Goal: Task Accomplishment & Management: Complete application form

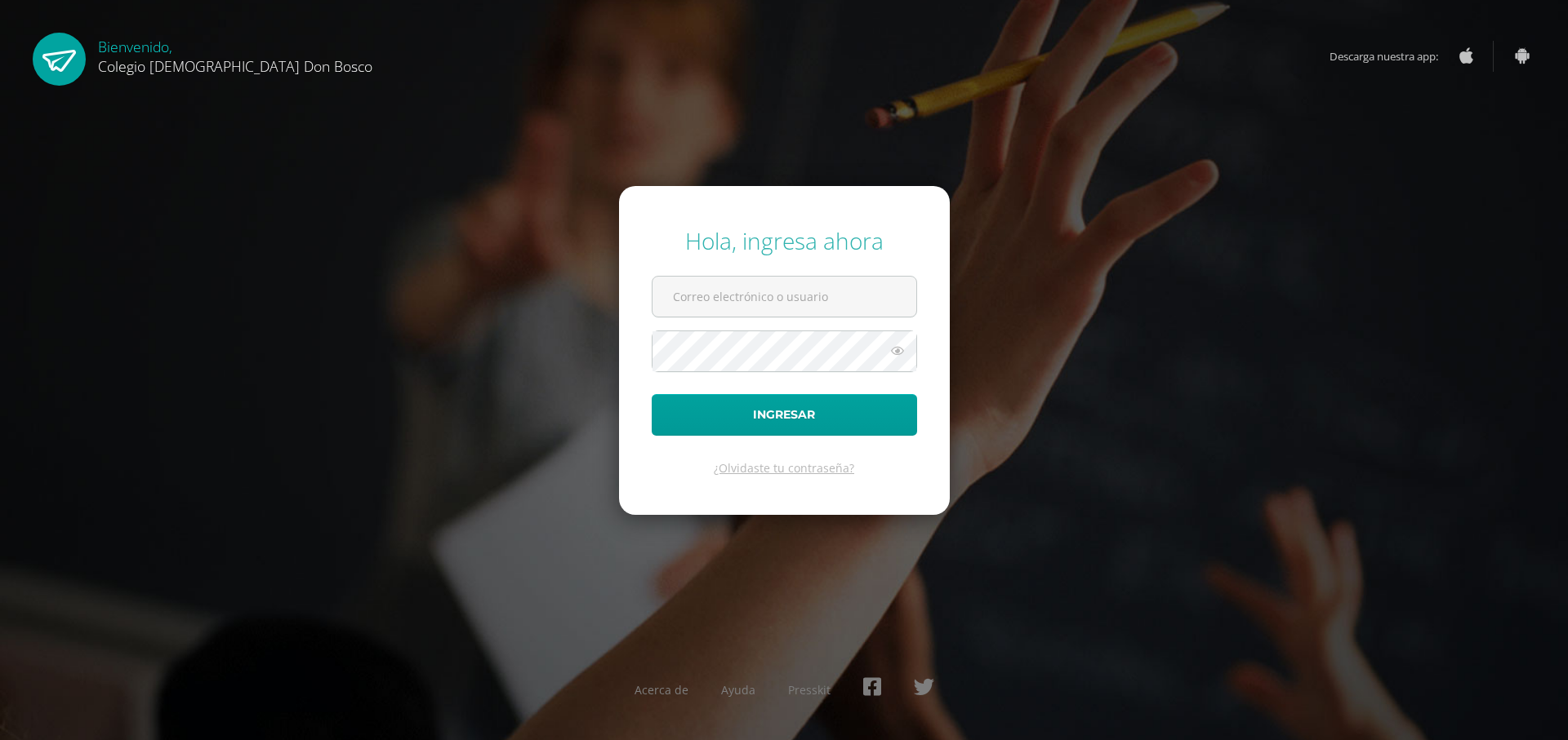
click at [821, 311] on input "text" at bounding box center [784, 297] width 264 height 40
click at [652, 394] on button "Ingresar" at bounding box center [784, 415] width 265 height 42
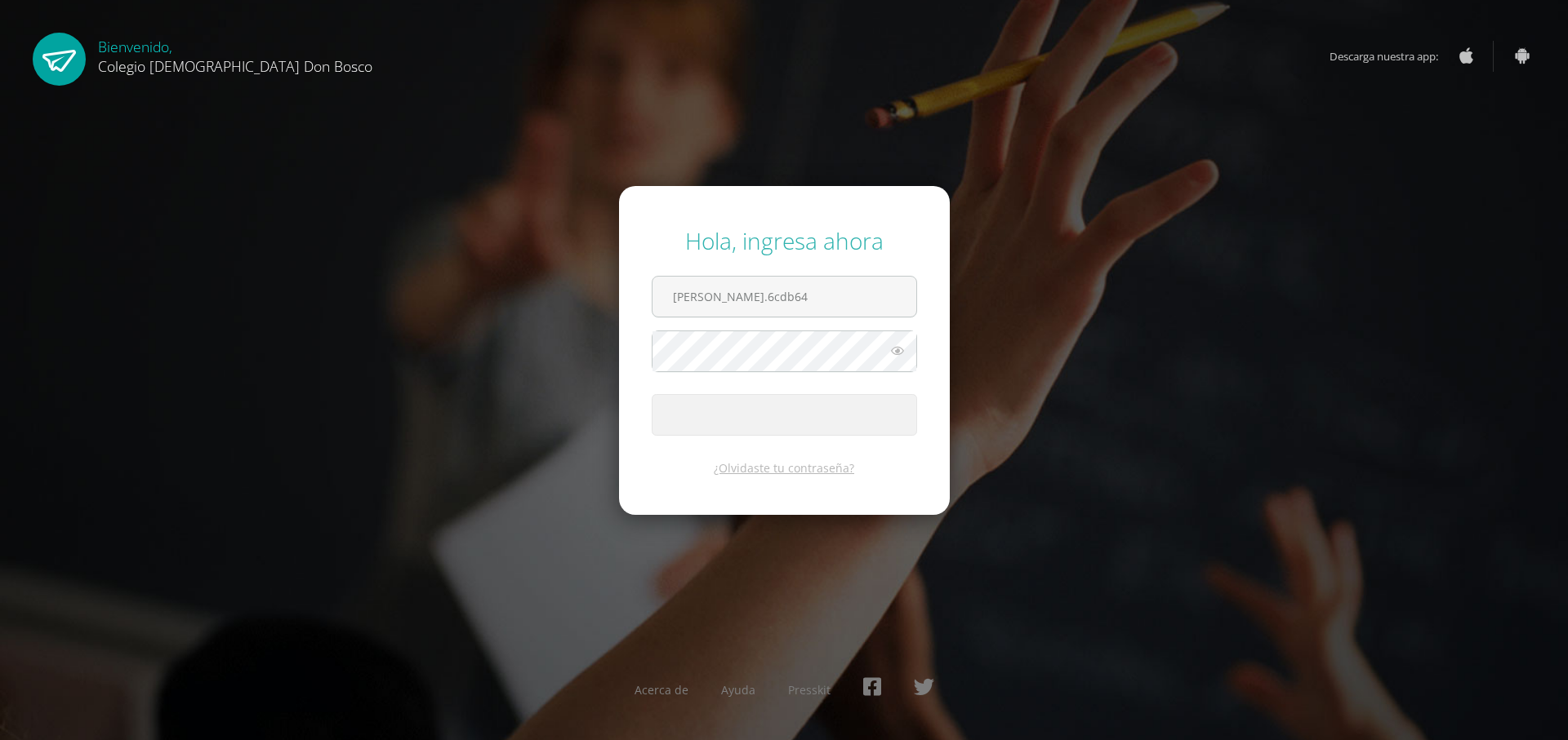
type input "e.ramirez.6cdb6"
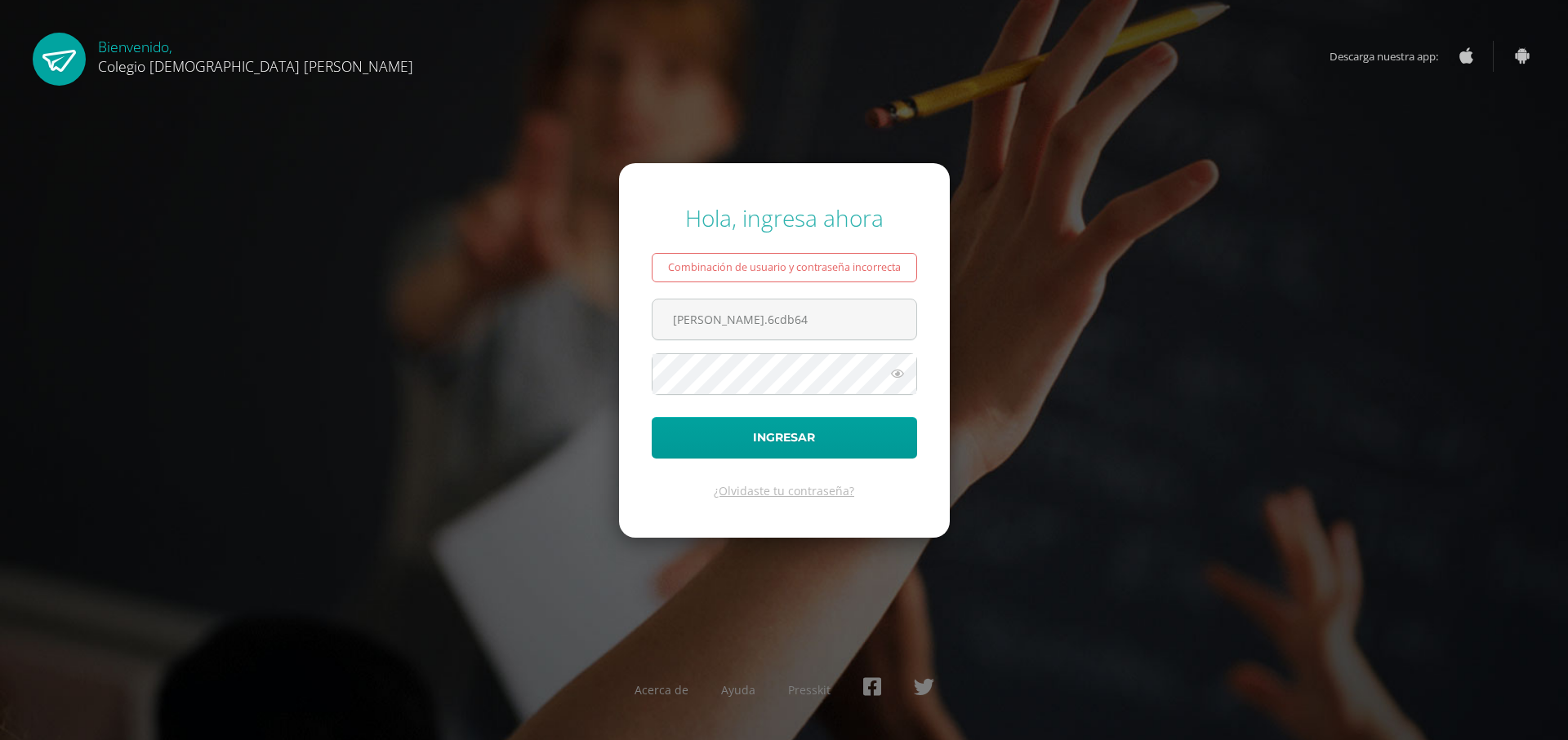
click at [821, 311] on input "e.ramirez.6cdb64" at bounding box center [784, 319] width 264 height 40
type input "[PERSON_NAME][EMAIL_ADDRESS][DOMAIN_NAME]"
click at [781, 403] on form "Hola, ingresa ahora Combinación de usuario y contraseña incorrecta e.ramirez.6c…" at bounding box center [784, 350] width 330 height 374
click at [652, 417] on button "Ingresar" at bounding box center [784, 438] width 265 height 42
click at [830, 319] on input "[PERSON_NAME][EMAIL_ADDRESS][DOMAIN_NAME]" at bounding box center [784, 319] width 264 height 40
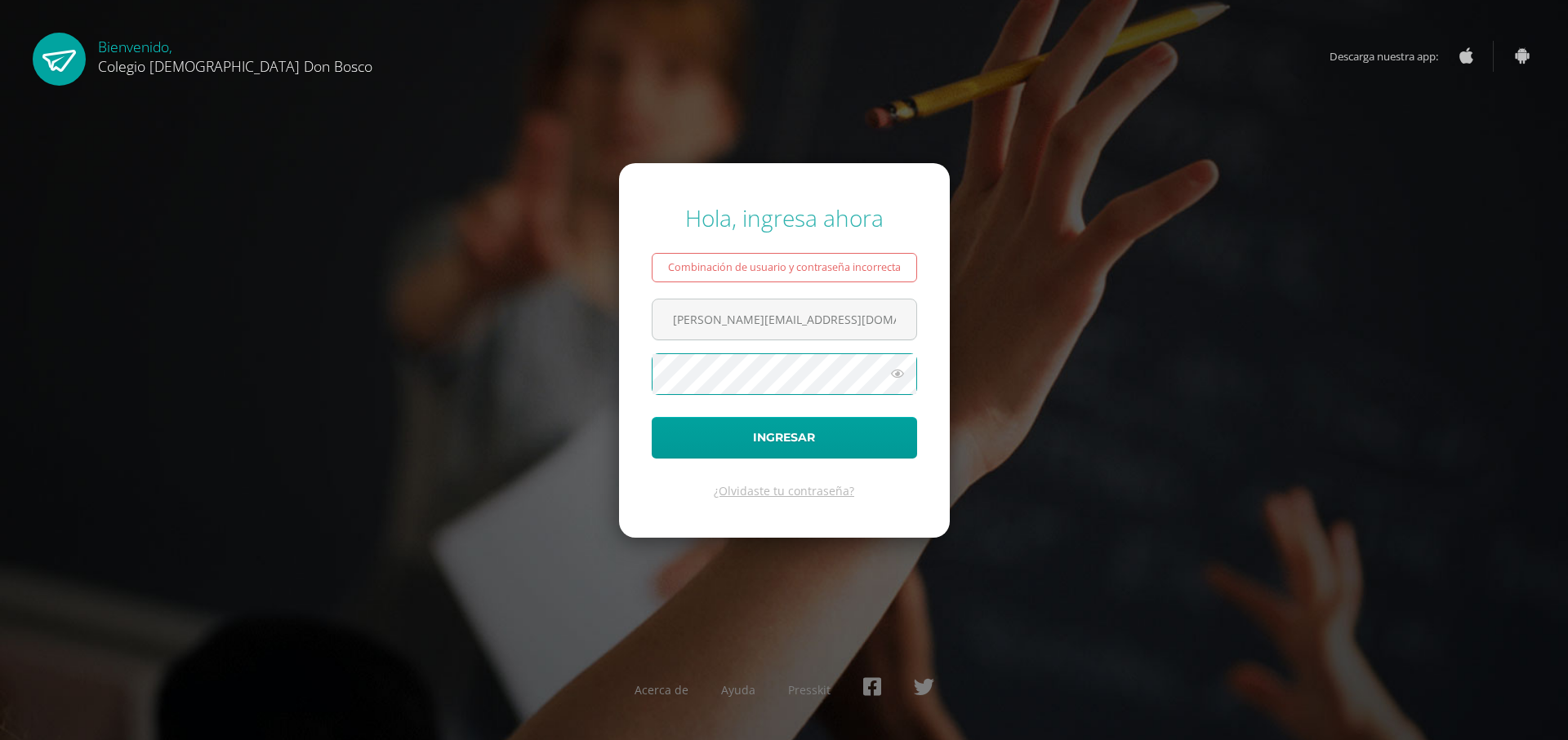
click at [652, 417] on button "Ingresar" at bounding box center [784, 438] width 265 height 42
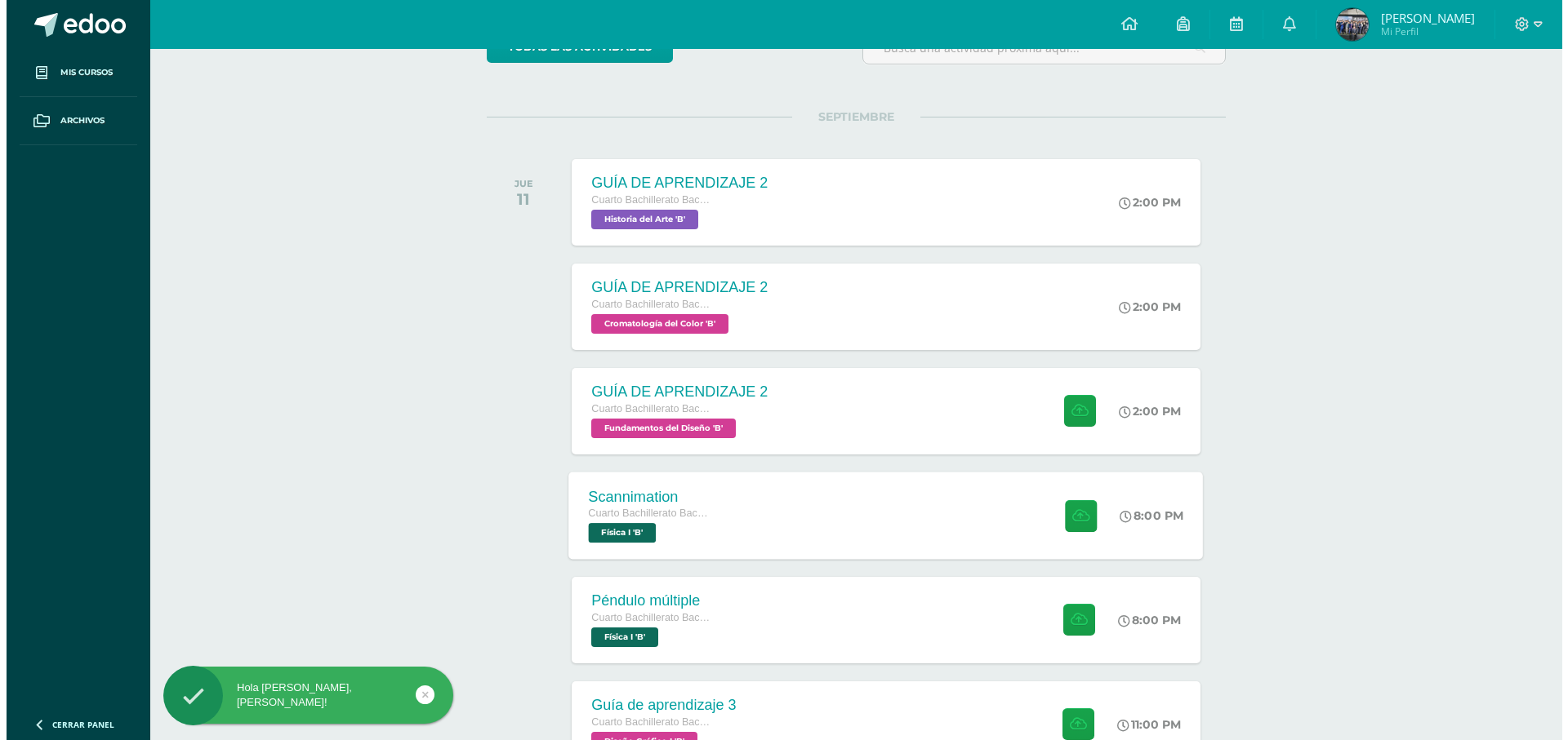
scroll to position [294, 0]
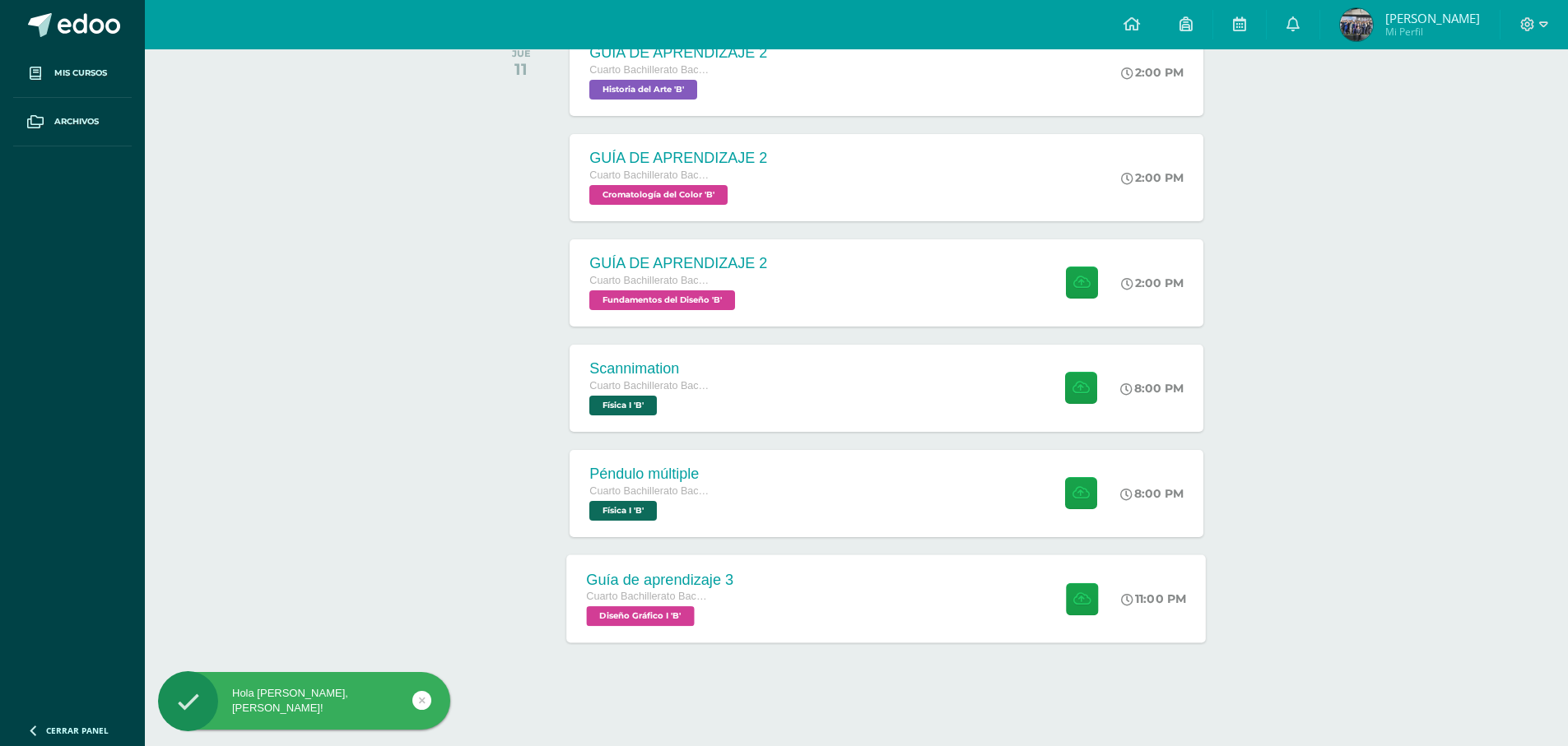
click at [794, 582] on div "Guía de aprendizaje 3 Cuarto Bachillerato Bachillerato en CCLL con Orientación …" at bounding box center [886, 599] width 640 height 88
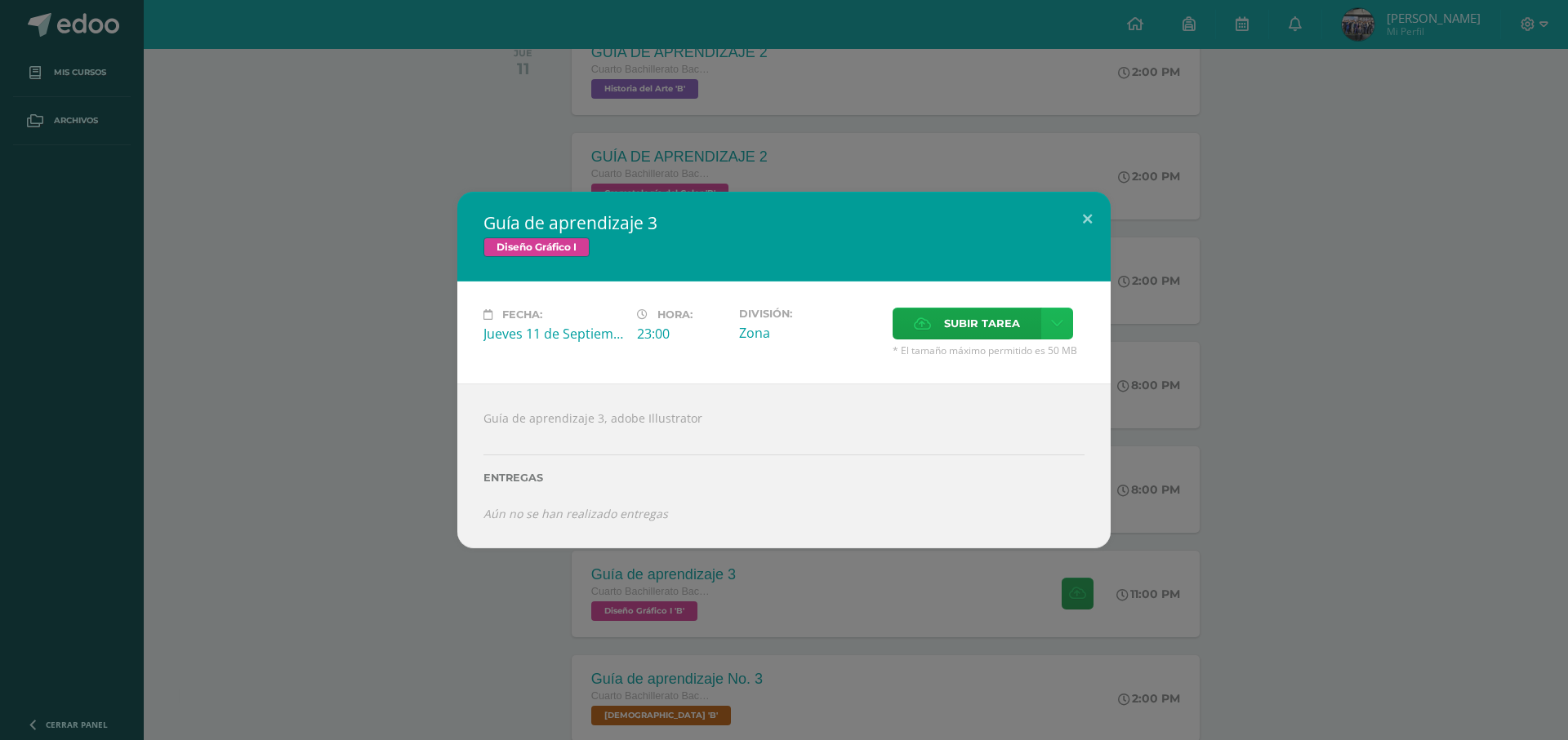
click at [1060, 328] on icon at bounding box center [1057, 323] width 13 height 14
click at [1033, 362] on link "Subir enlace" at bounding box center [999, 359] width 163 height 25
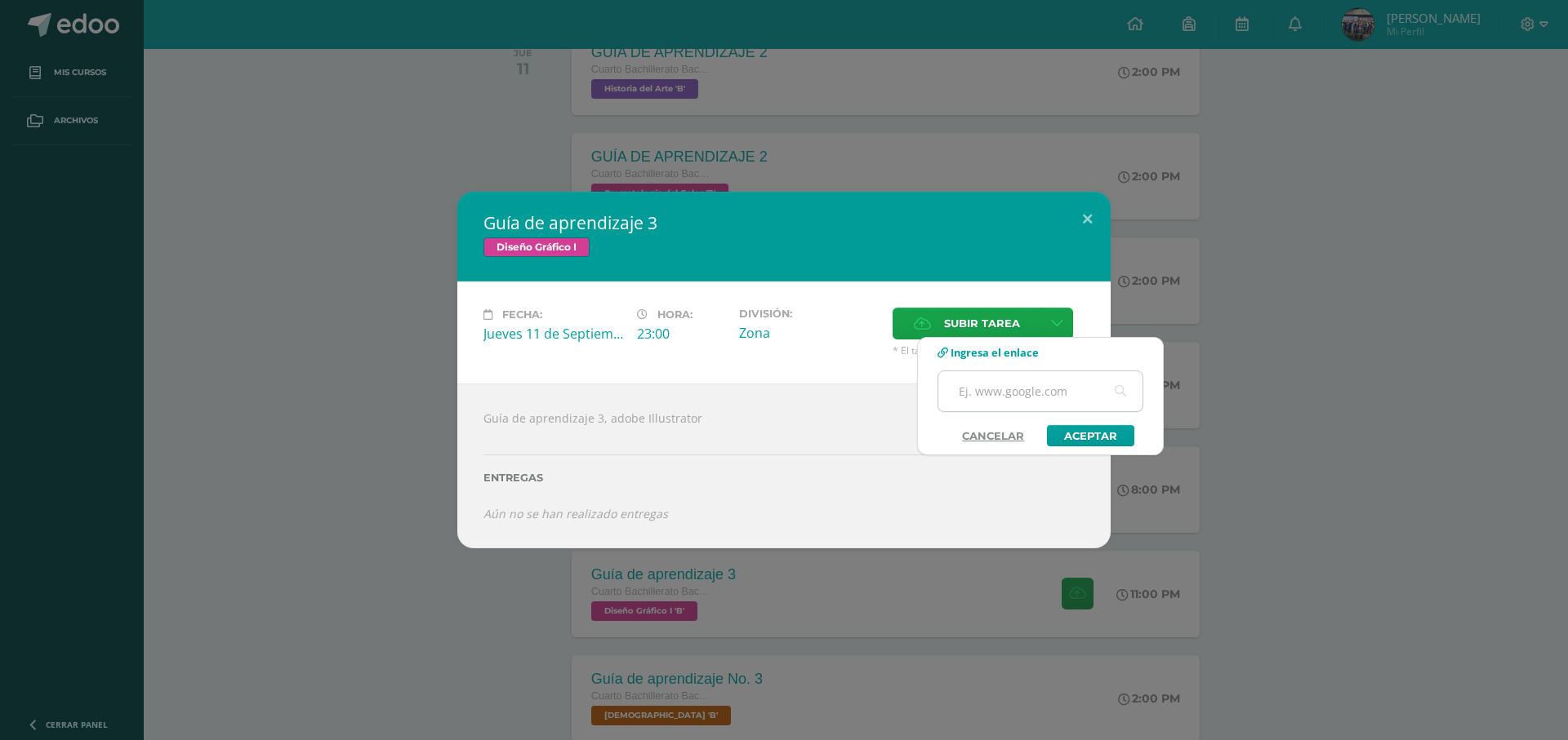
click at [1035, 389] on input "text" at bounding box center [1040, 392] width 204 height 40
paste input "[URL][DOMAIN_NAME]"
type input "[URL][DOMAIN_NAME]"
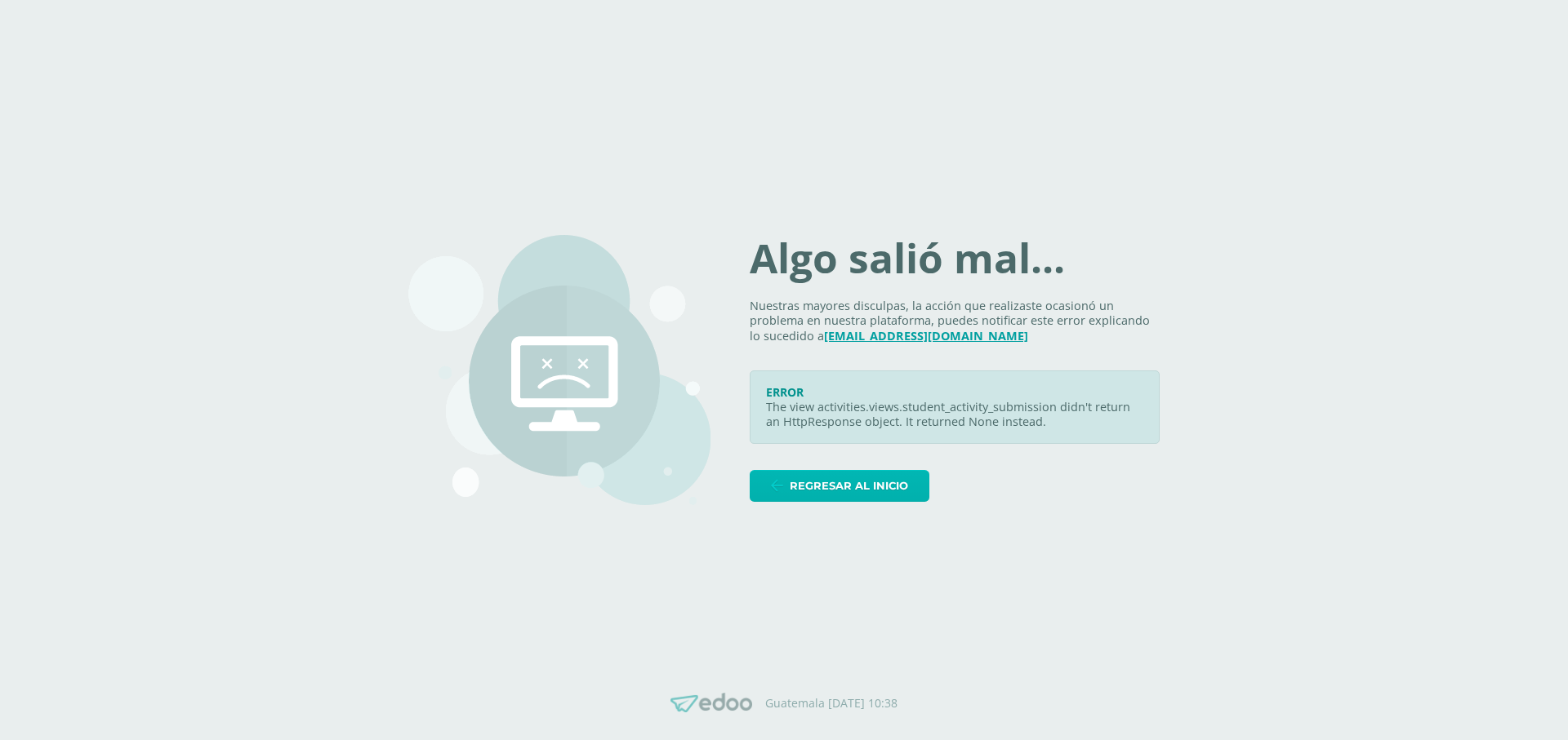
click at [895, 472] on span "Regresar al inicio" at bounding box center [849, 486] width 118 height 30
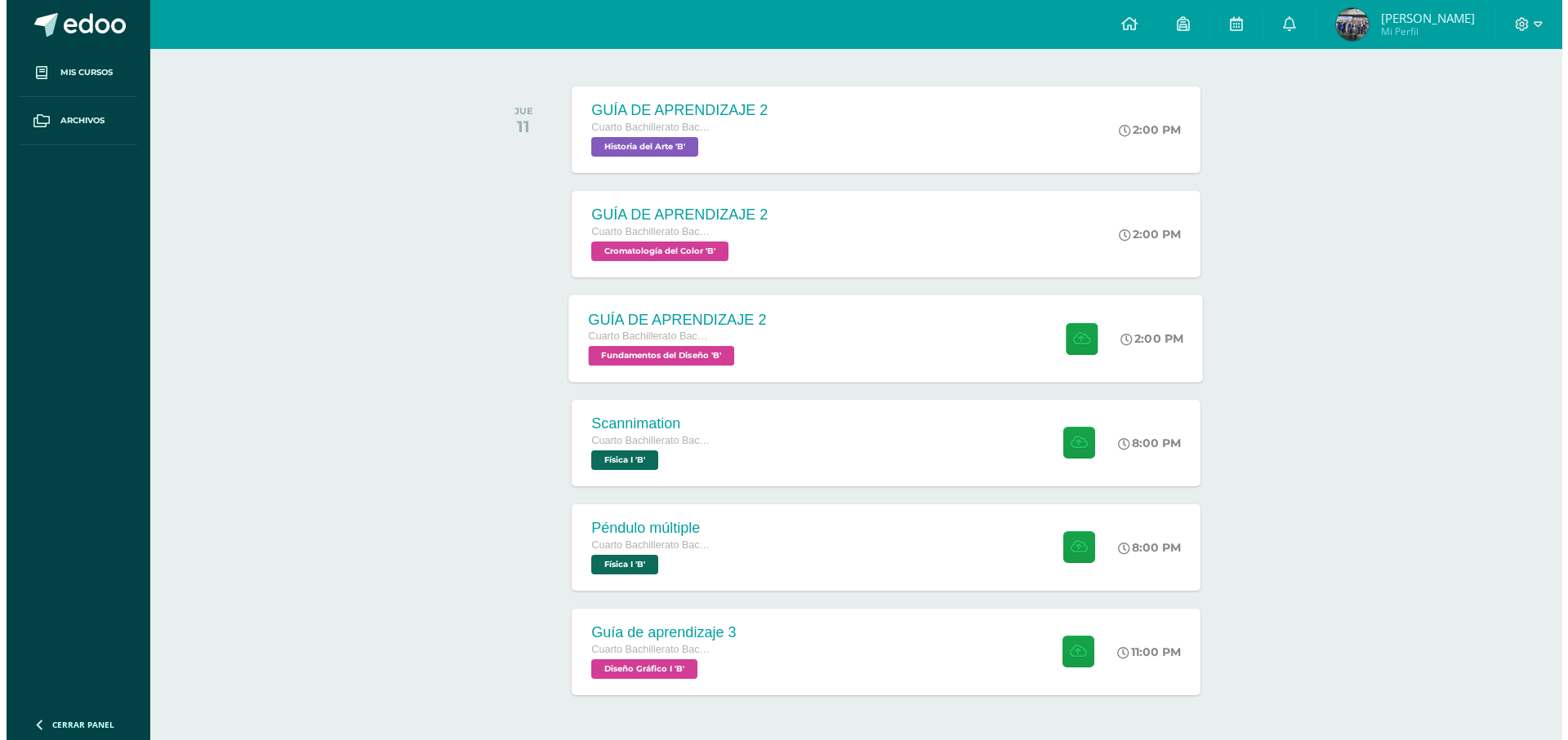
scroll to position [294, 0]
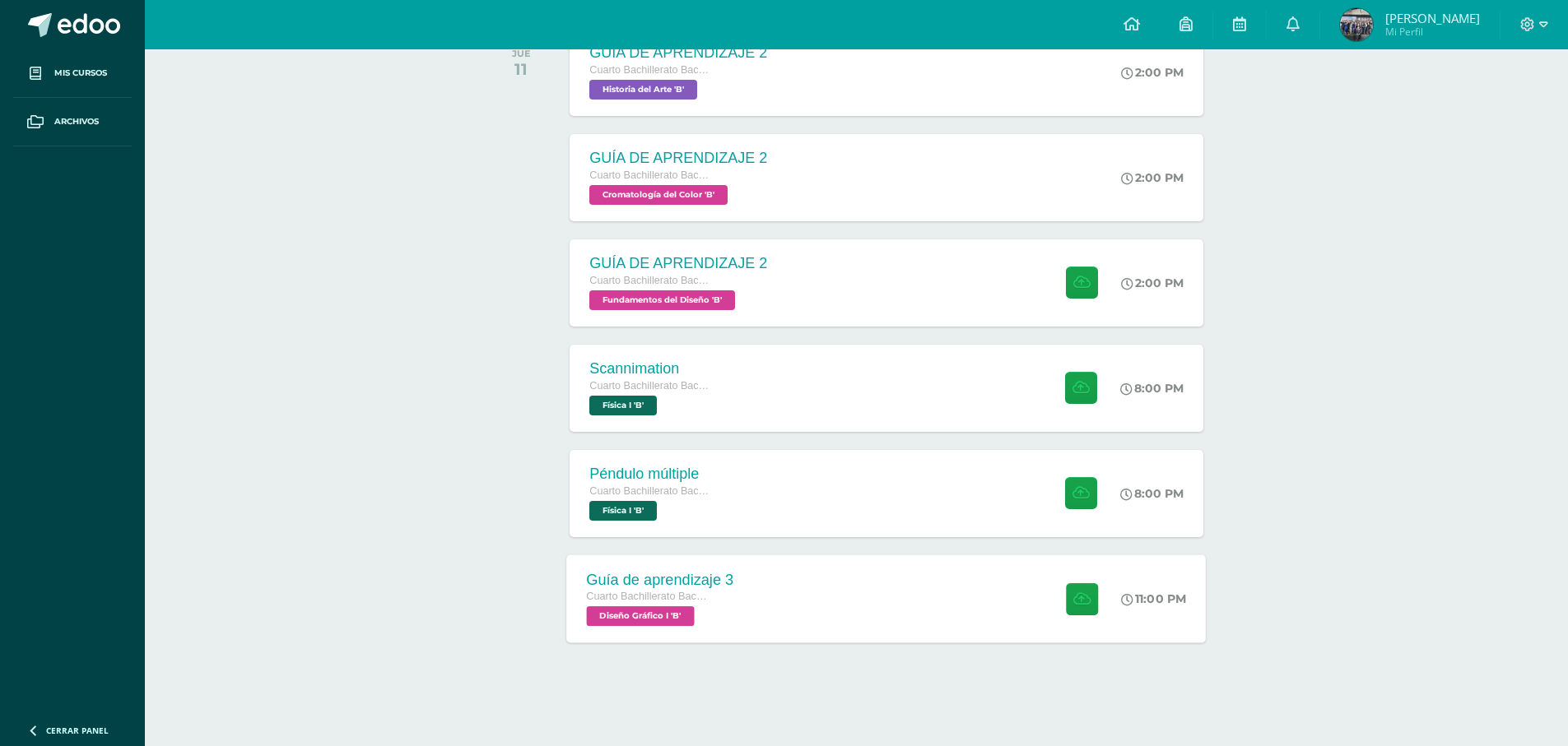
click at [1057, 558] on div at bounding box center [1078, 599] width 81 height 88
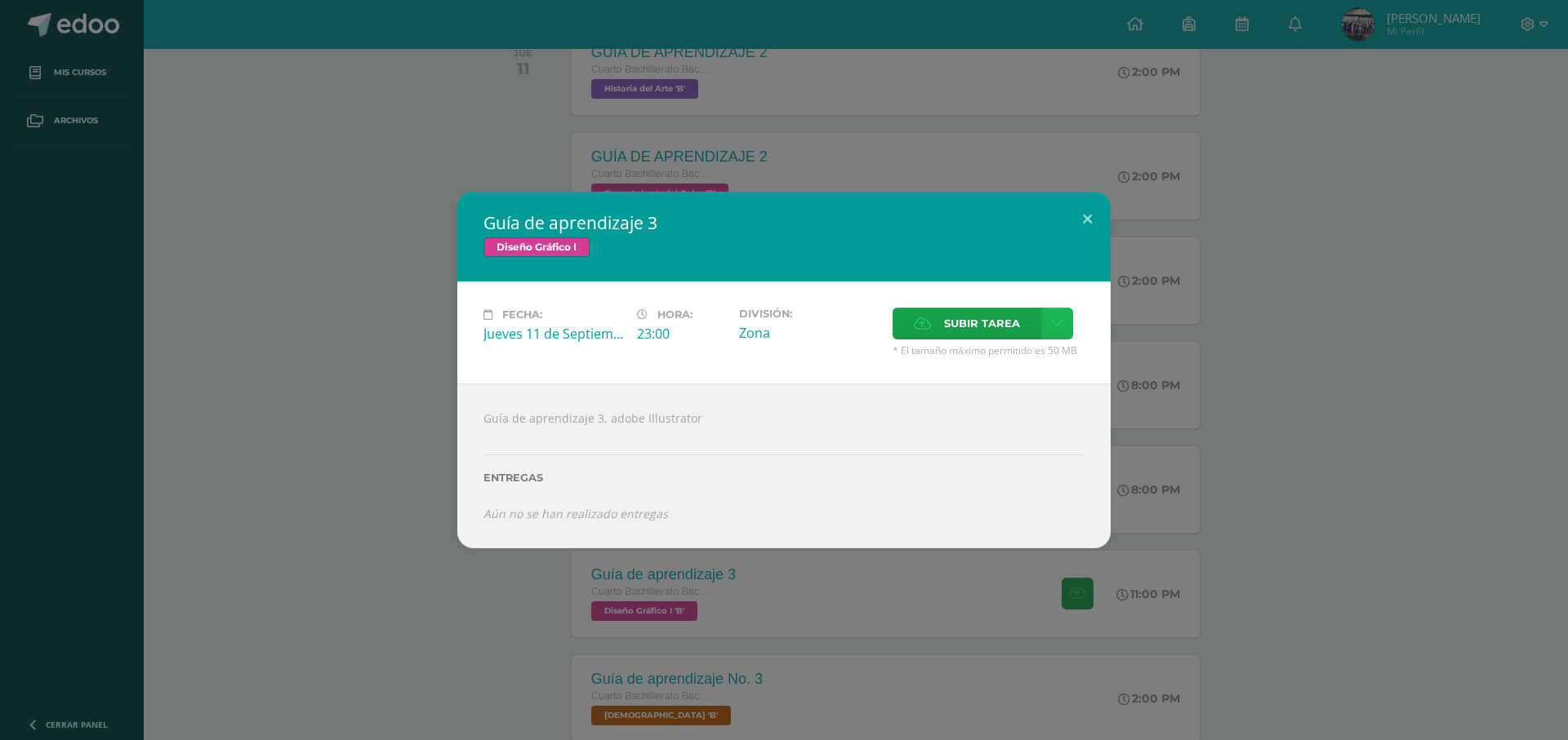
click at [1054, 329] on icon at bounding box center [1057, 323] width 13 height 14
click at [1049, 365] on link "Subir enlace" at bounding box center [999, 359] width 163 height 25
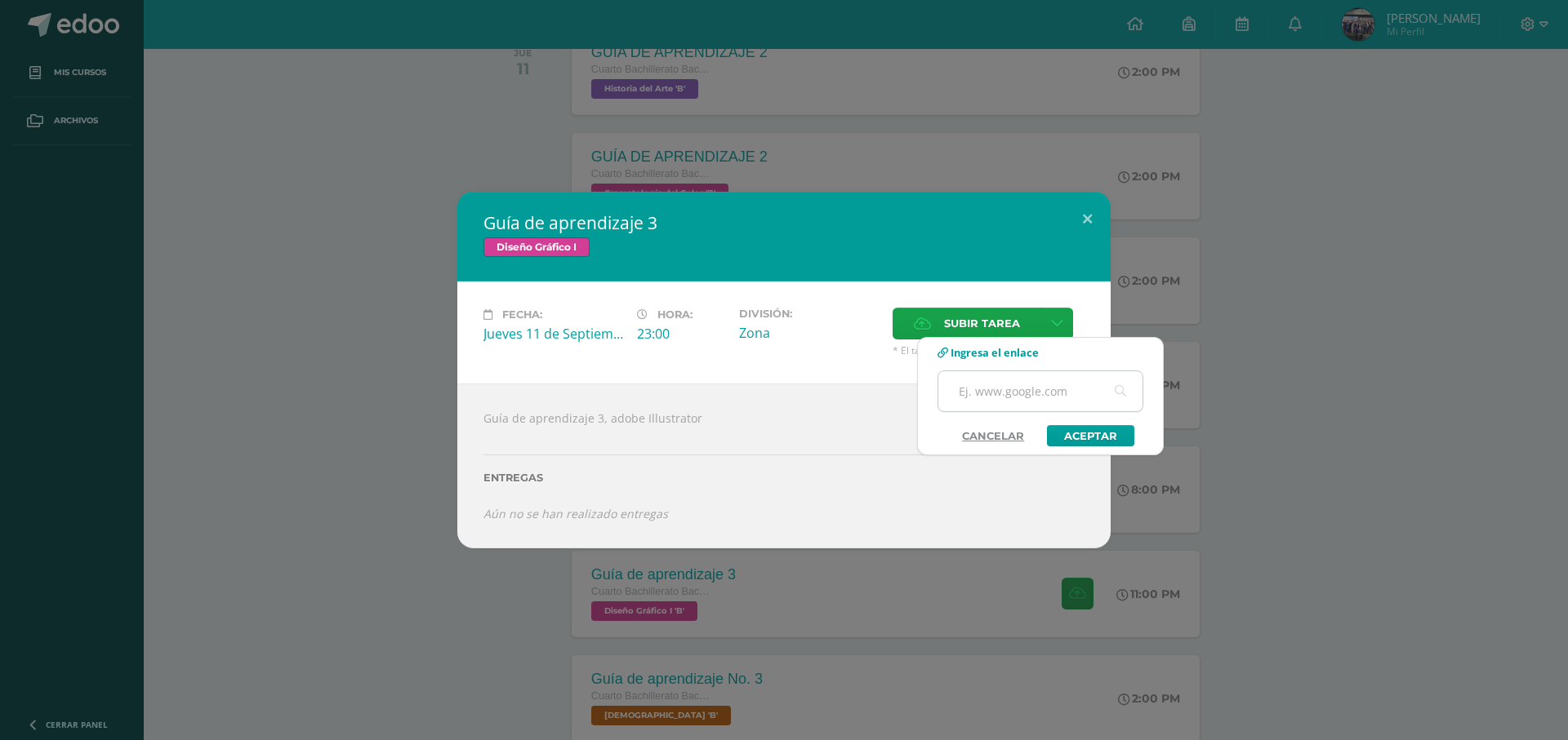
click at [1012, 399] on input "text" at bounding box center [1040, 392] width 204 height 40
